Goal: Transaction & Acquisition: Book appointment/travel/reservation

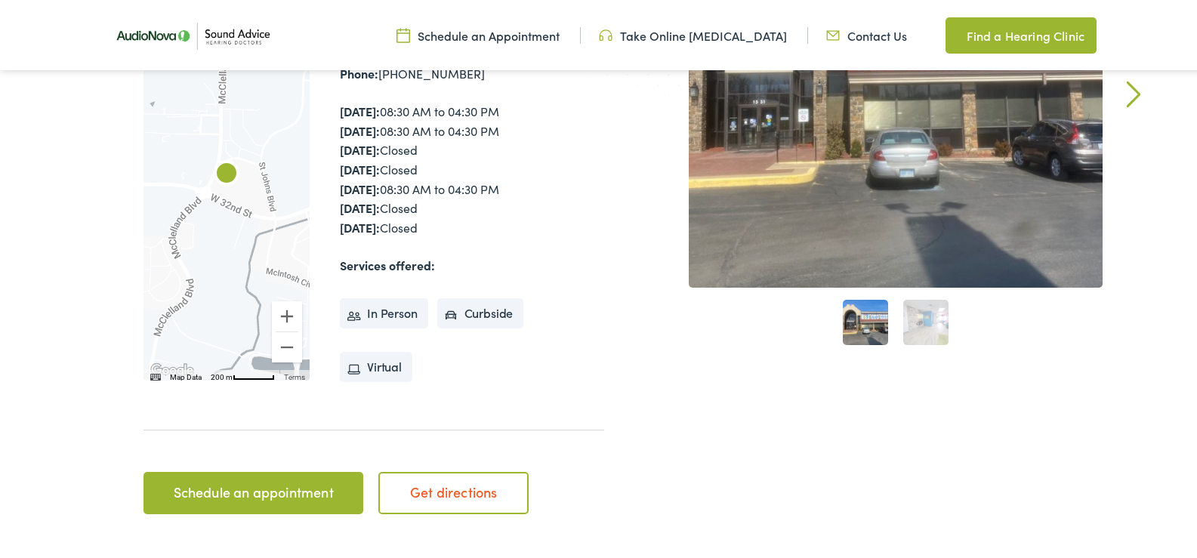
scroll to position [453, 0]
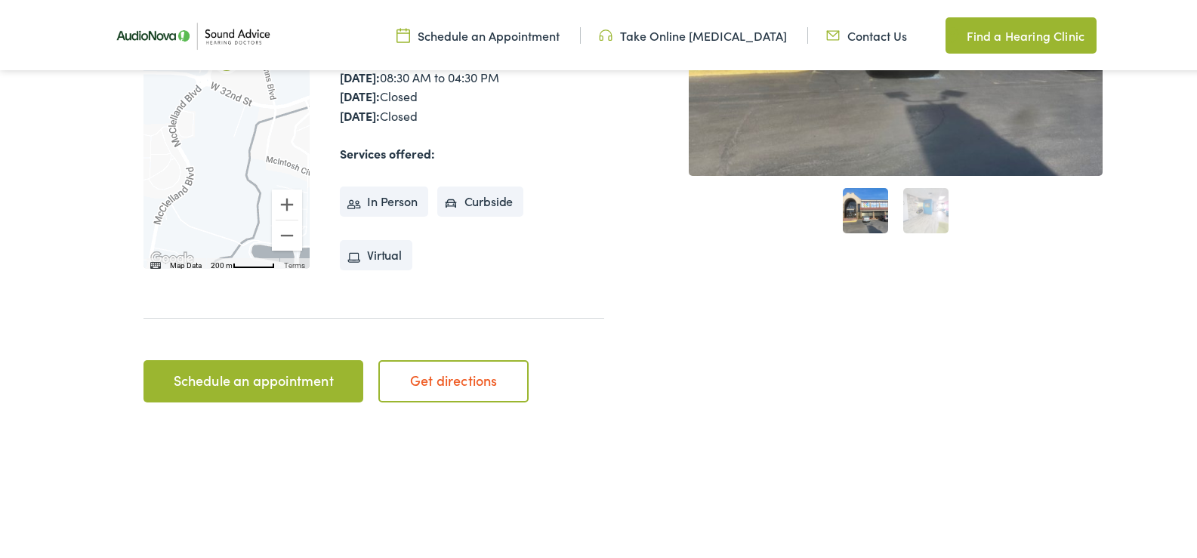
click at [272, 377] on link "Schedule an appointment" at bounding box center [254, 379] width 220 height 42
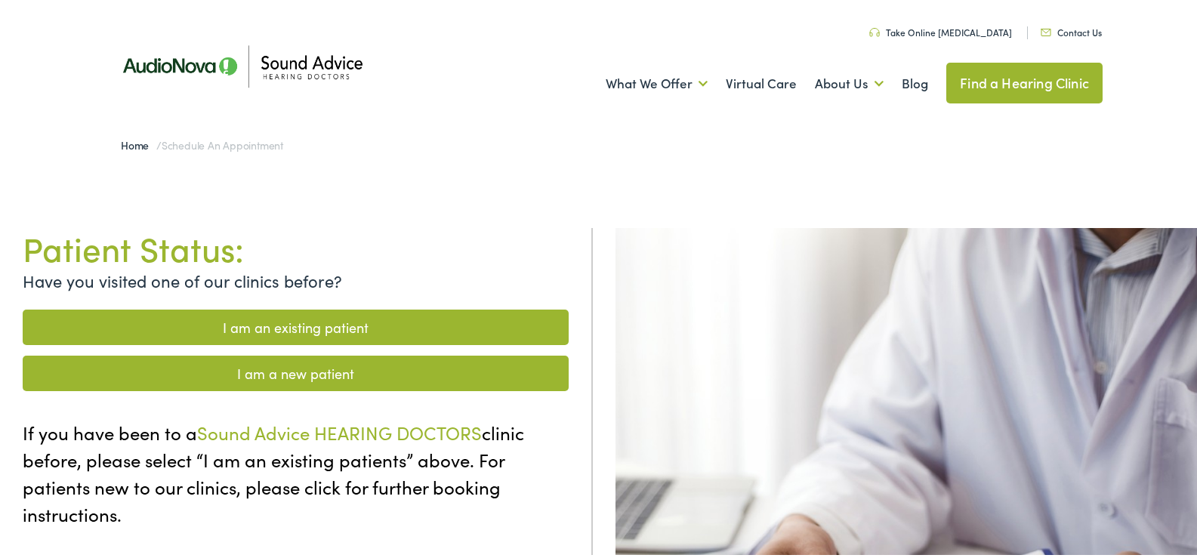
click at [283, 373] on link "I am a new patient" at bounding box center [296, 372] width 546 height 36
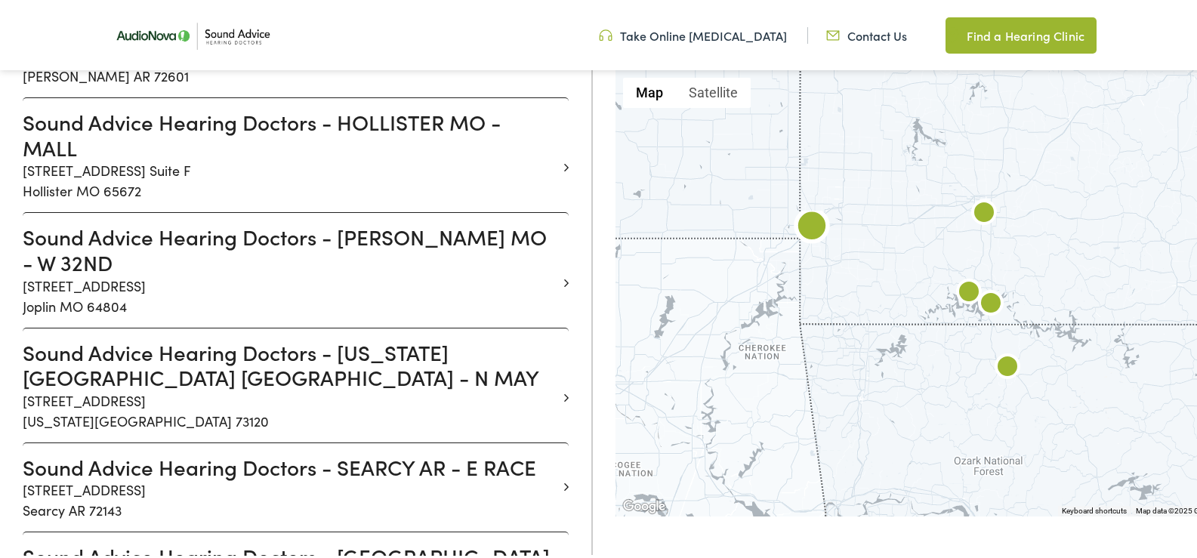
scroll to position [982, 0]
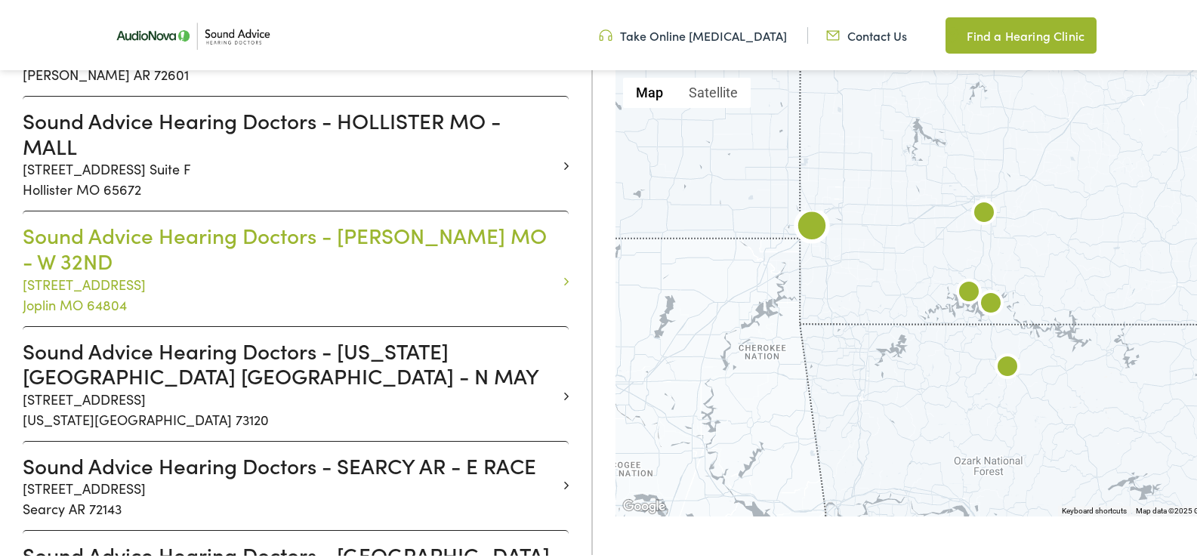
click at [143, 272] on p "[STREET_ADDRESS]" at bounding box center [290, 292] width 535 height 41
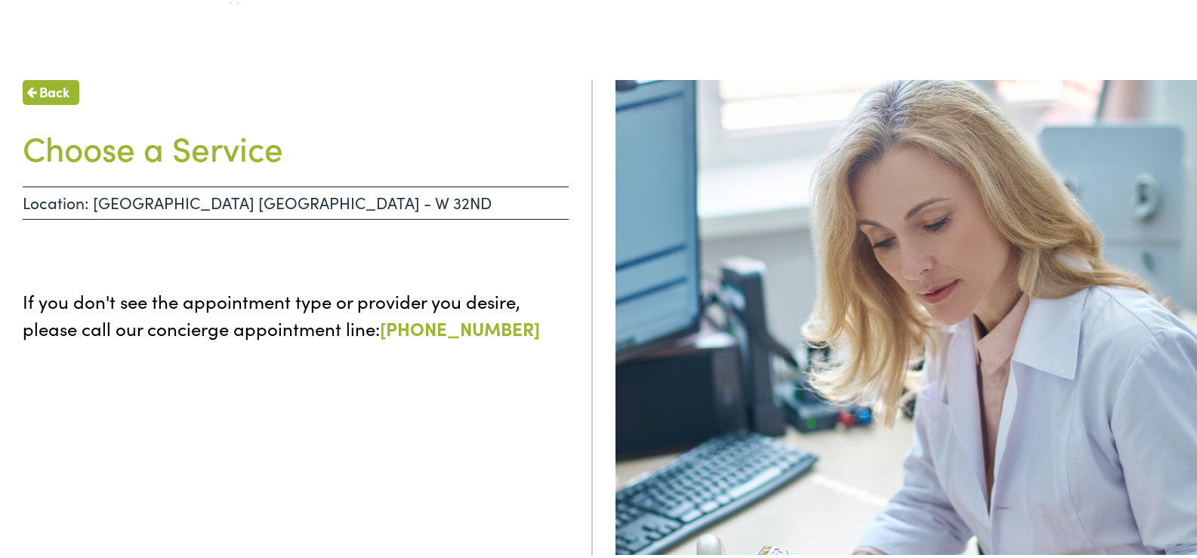
scroll to position [151, 0]
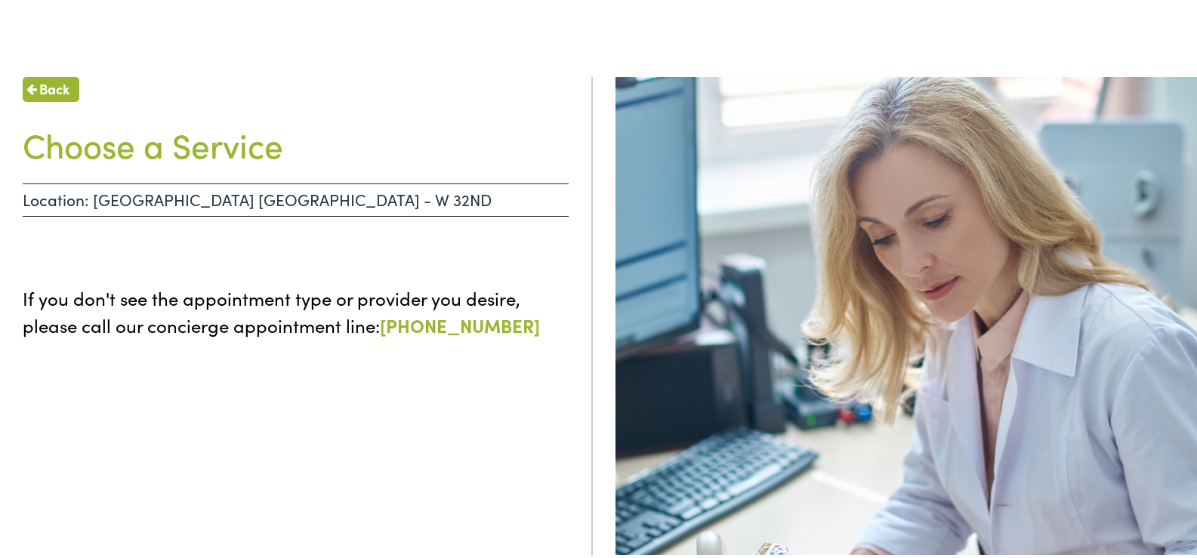
click at [259, 147] on h1 "Choose a Service" at bounding box center [296, 142] width 546 height 40
click at [263, 202] on p "Location: [GEOGRAPHIC_DATA] [GEOGRAPHIC_DATA] - W 32ND" at bounding box center [296, 197] width 546 height 33
click at [267, 271] on div "Back Choose a Service Location: [GEOGRAPHIC_DATA] [GEOGRAPHIC_DATA] - W 32ND If…" at bounding box center [296, 354] width 593 height 558
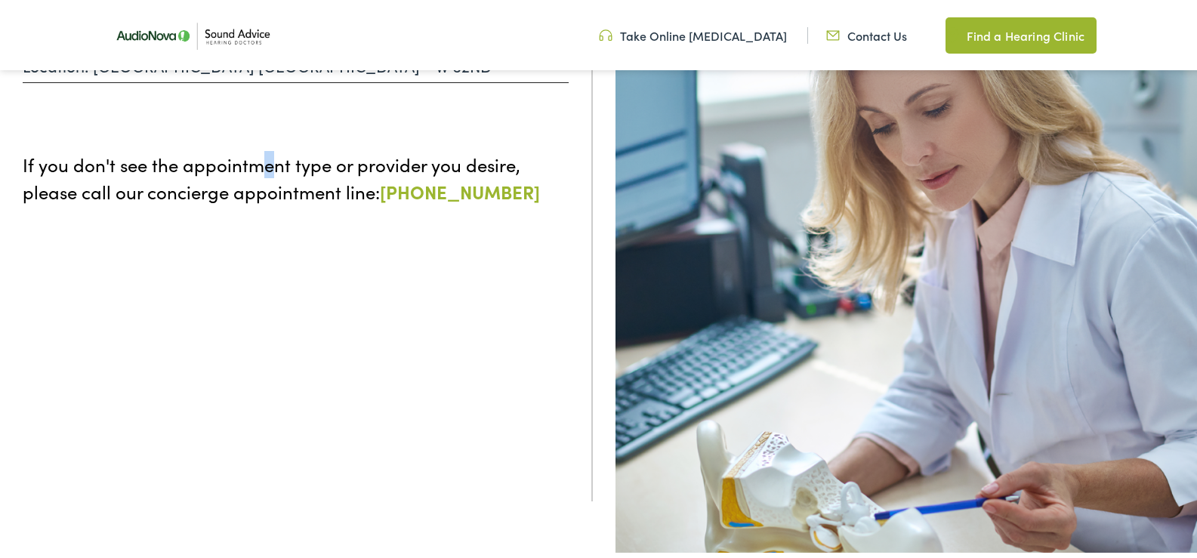
scroll to position [378, 0]
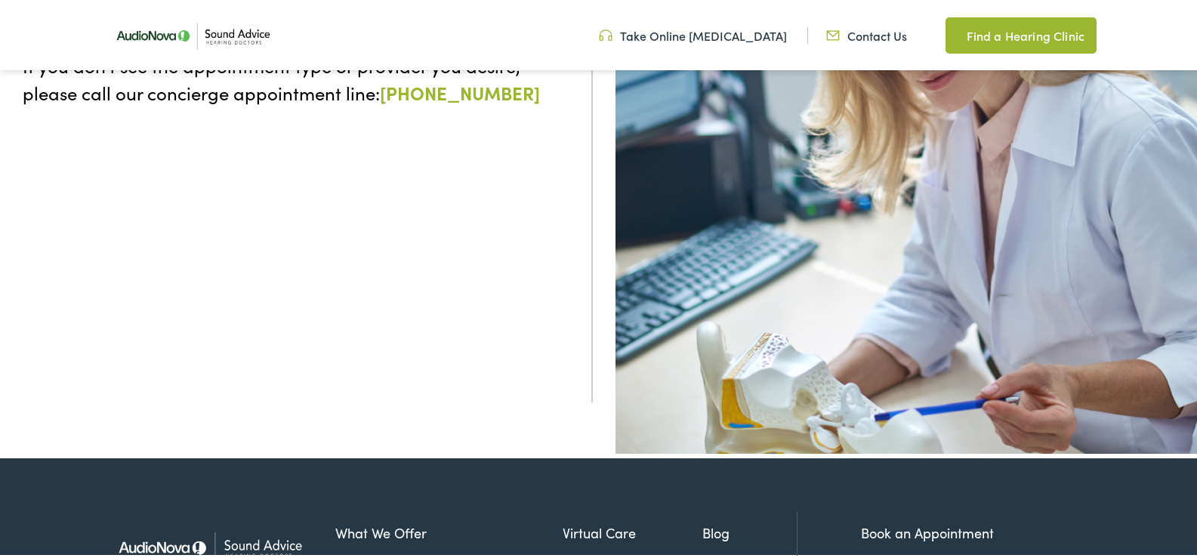
click at [269, 370] on div "Back Choose a Service Location: [GEOGRAPHIC_DATA] [GEOGRAPHIC_DATA] - W 32ND If…" at bounding box center [296, 121] width 593 height 558
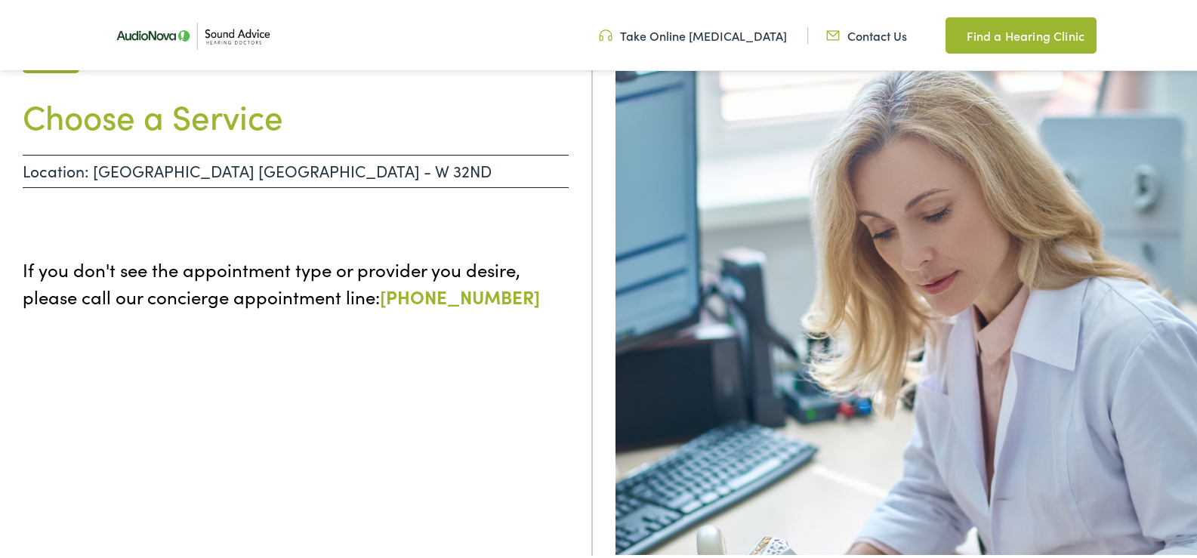
scroll to position [76, 0]
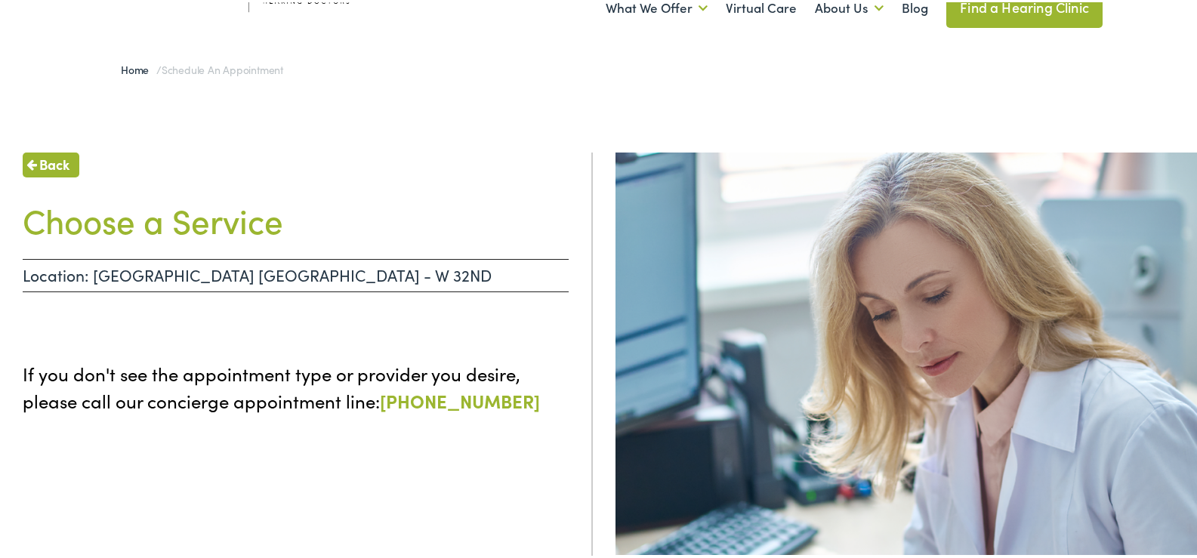
click at [52, 165] on span "Back" at bounding box center [54, 162] width 30 height 20
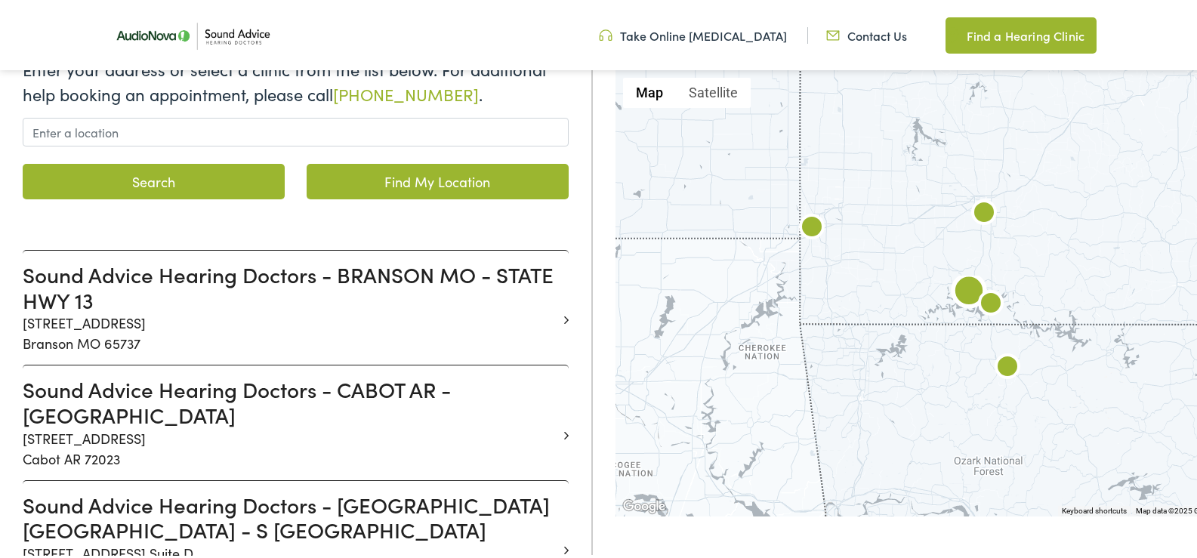
scroll to position [151, 0]
